Goal: Task Accomplishment & Management: Manage account settings

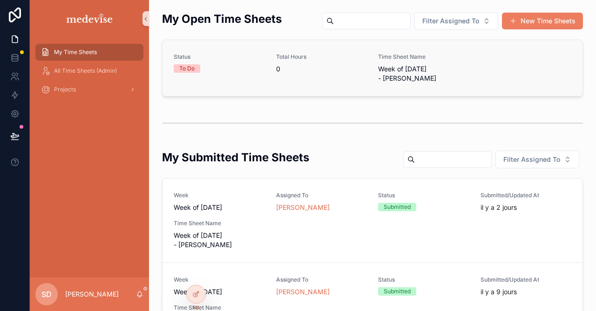
click at [191, 72] on div "To Do" at bounding box center [186, 68] width 15 height 8
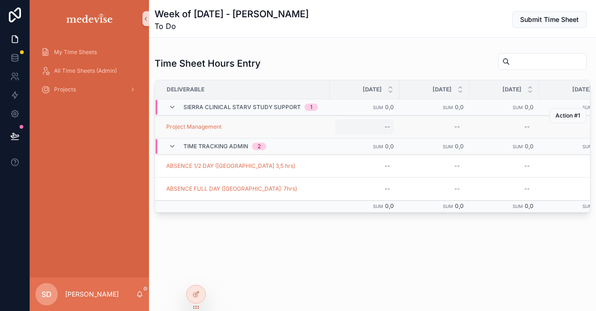
click at [385, 125] on div "--" at bounding box center [388, 126] width 6 height 7
type input "***"
click at [499, 136] on icon "scrollable content" at bounding box center [496, 138] width 7 height 7
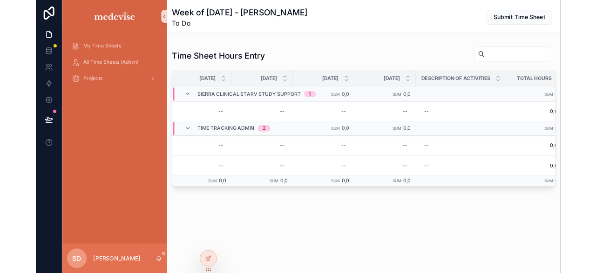
scroll to position [0, 387]
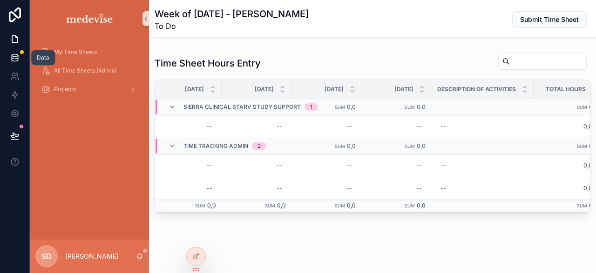
click at [19, 54] on icon at bounding box center [14, 57] width 9 height 9
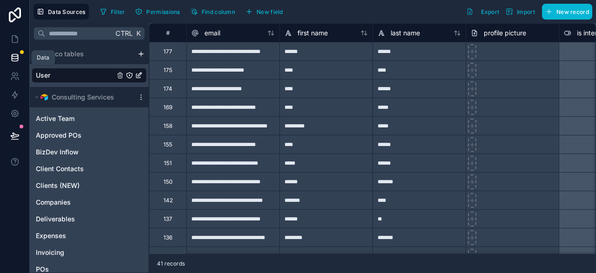
click at [15, 59] on icon at bounding box center [15, 57] width 6 height 4
click at [14, 59] on icon at bounding box center [14, 57] width 9 height 9
click at [14, 136] on icon at bounding box center [14, 135] width 9 height 9
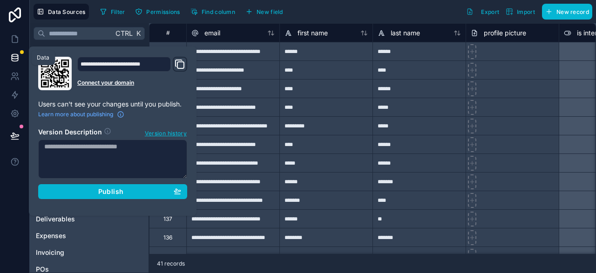
click at [14, 55] on icon at bounding box center [14, 57] width 9 height 9
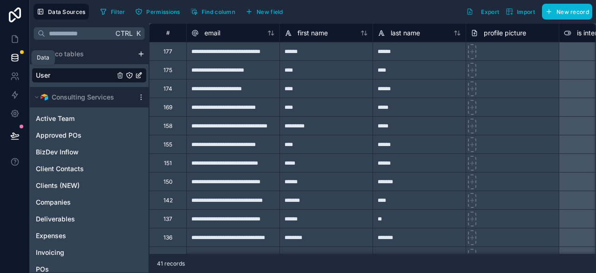
click at [14, 56] on icon at bounding box center [14, 57] width 9 height 9
click at [15, 17] on icon at bounding box center [15, 14] width 19 height 15
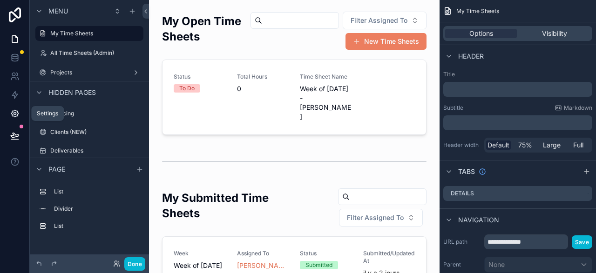
click at [14, 114] on icon at bounding box center [14, 113] width 9 height 9
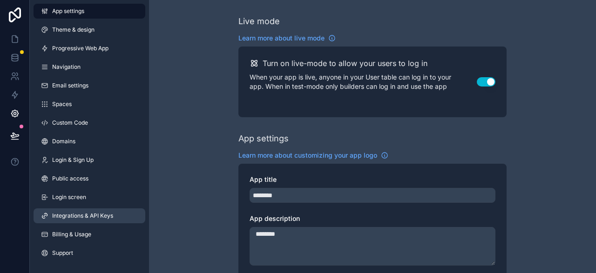
click at [80, 220] on link "Integrations & API Keys" at bounding box center [90, 216] width 112 height 15
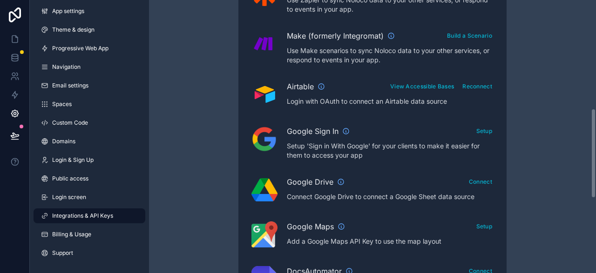
scroll to position [284, 0]
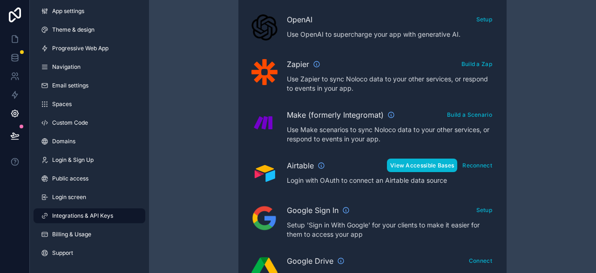
click at [427, 164] on button "View Accessible Bases" at bounding box center [422, 166] width 70 height 14
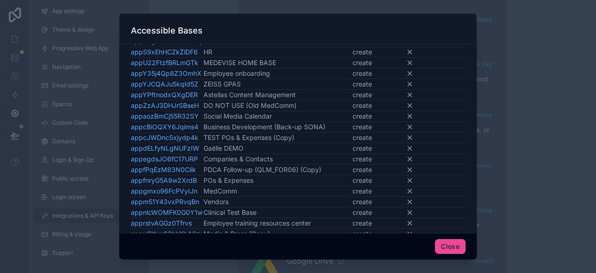
scroll to position [318, 0]
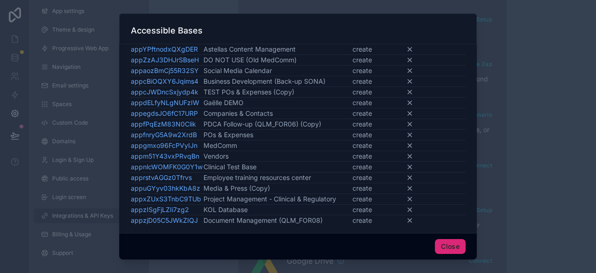
click at [447, 245] on button "Close" at bounding box center [450, 246] width 31 height 15
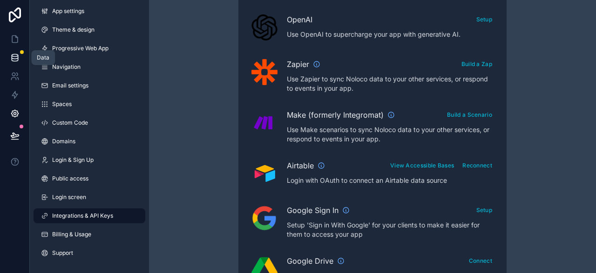
click at [13, 56] on icon at bounding box center [14, 57] width 9 height 9
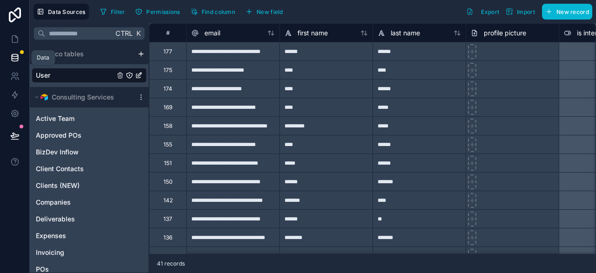
click at [14, 57] on icon at bounding box center [14, 57] width 9 height 9
click at [15, 135] on icon at bounding box center [15, 135] width 8 height 5
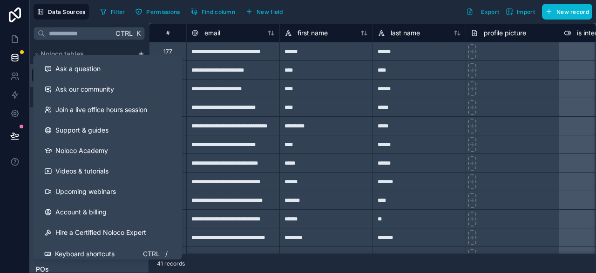
click at [6, 208] on div at bounding box center [15, 136] width 30 height 273
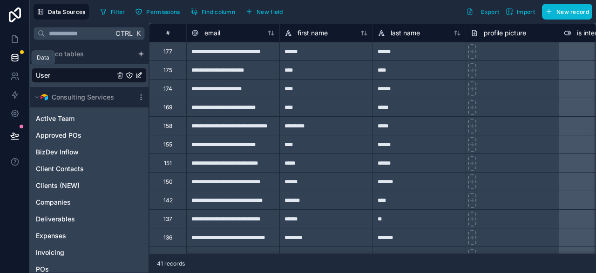
click at [15, 57] on icon at bounding box center [14, 57] width 9 height 9
click at [15, 58] on icon at bounding box center [14, 57] width 9 height 9
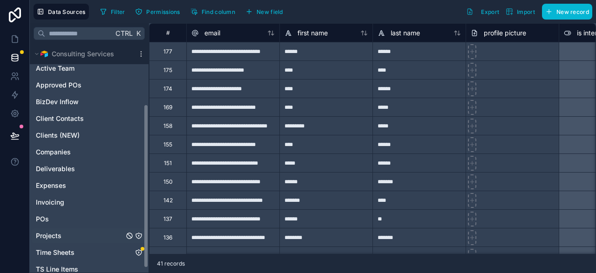
scroll to position [91, 0]
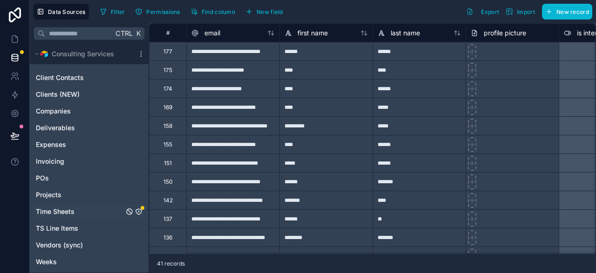
click at [139, 210] on icon "Time Sheets" at bounding box center [138, 211] width 7 height 7
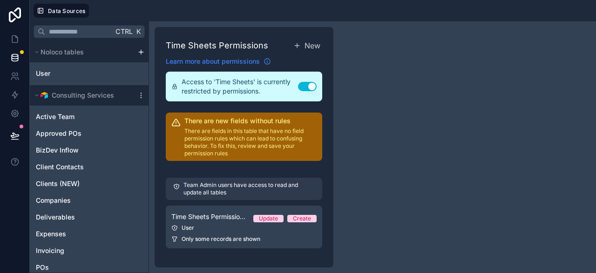
click at [215, 62] on span "Learn more about permissions" at bounding box center [213, 61] width 94 height 9
click at [257, 146] on p "There are fields in this table that have no field permission rules which can le…" at bounding box center [250, 143] width 132 height 30
click at [18, 56] on icon at bounding box center [15, 57] width 6 height 4
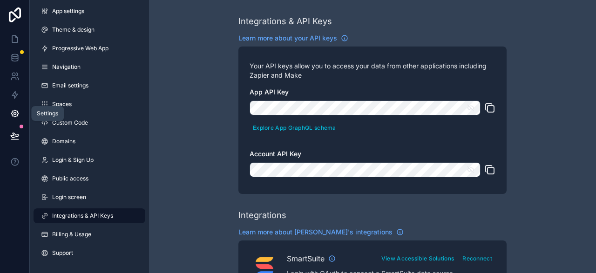
click at [14, 115] on icon at bounding box center [15, 114] width 2 height 2
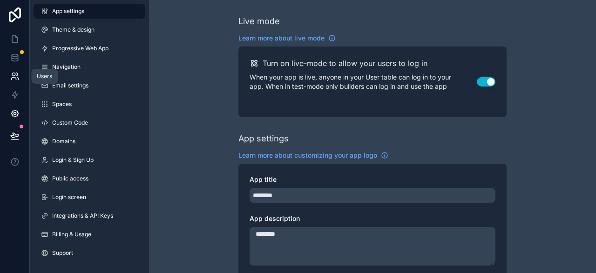
click at [14, 75] on icon at bounding box center [14, 76] width 9 height 9
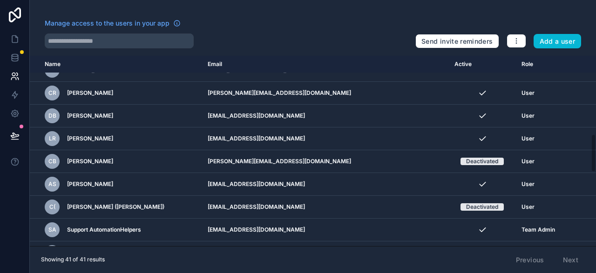
scroll to position [486, 0]
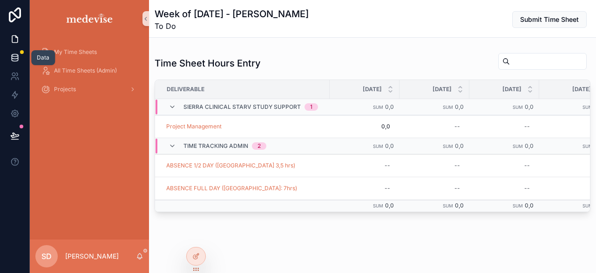
click at [15, 53] on icon at bounding box center [14, 57] width 9 height 9
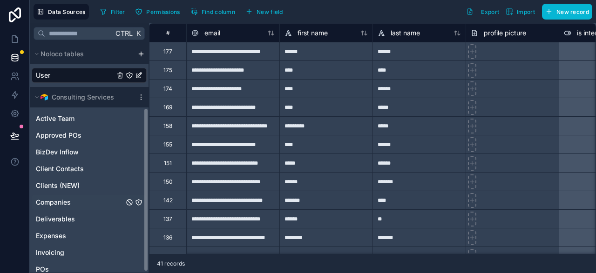
scroll to position [91, 0]
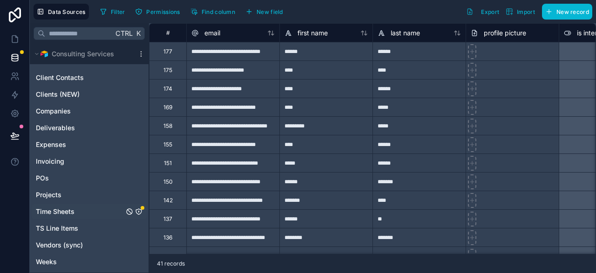
click at [142, 207] on div "Time Sheets" at bounding box center [143, 208] width 4 height 4
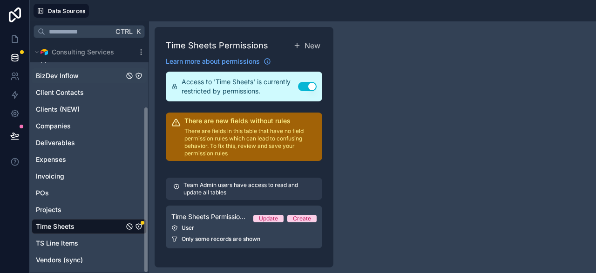
scroll to position [89, 0]
